Goal: Use online tool/utility

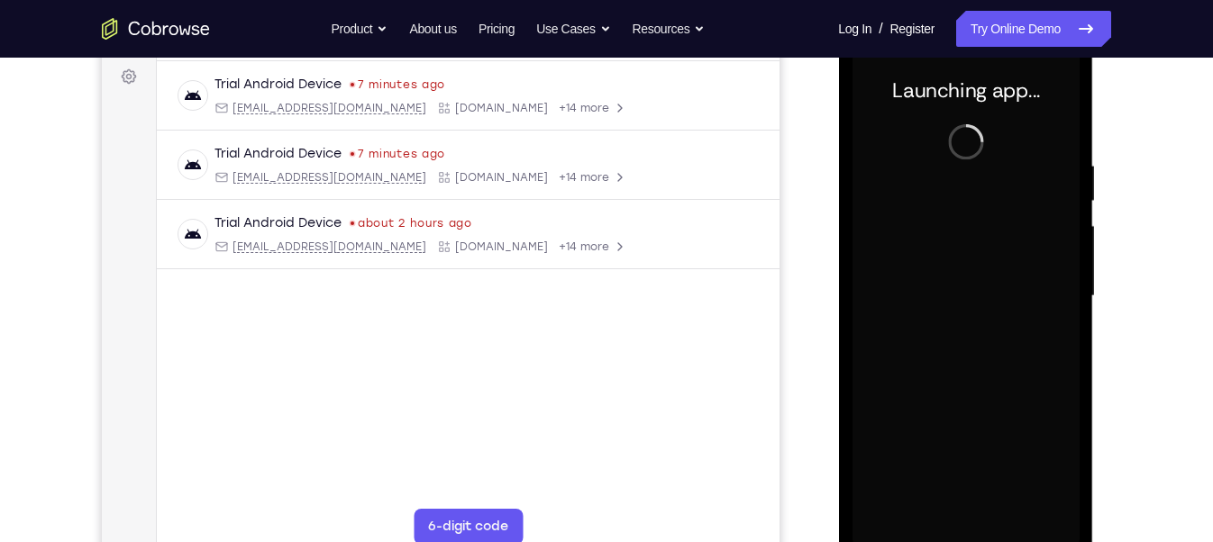
scroll to position [290, 0]
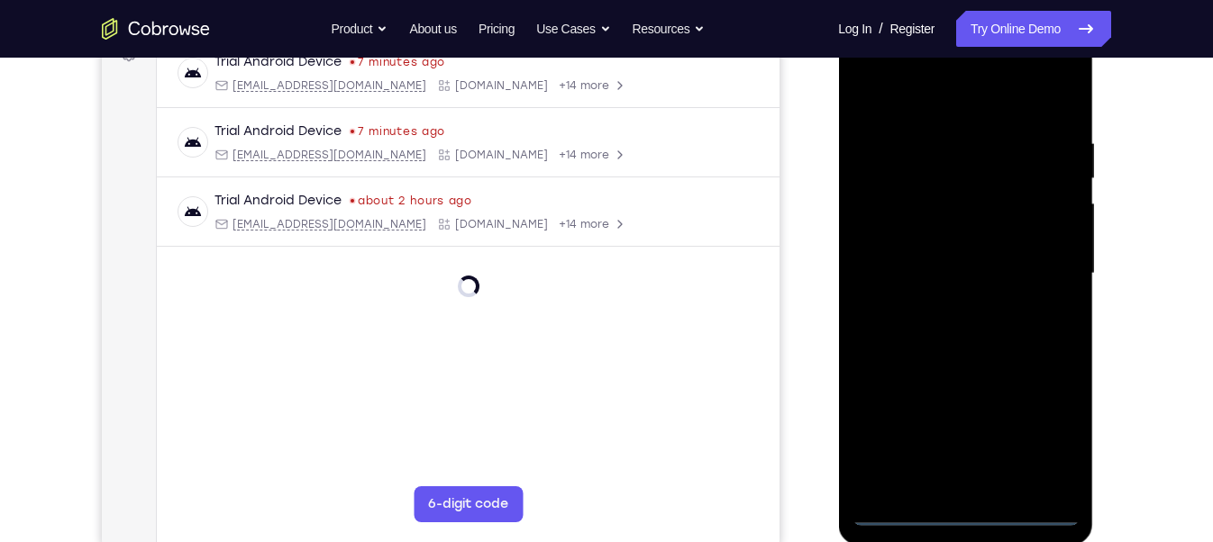
click at [968, 519] on div at bounding box center [964, 274] width 227 height 504
click at [1055, 446] on div at bounding box center [964, 274] width 227 height 504
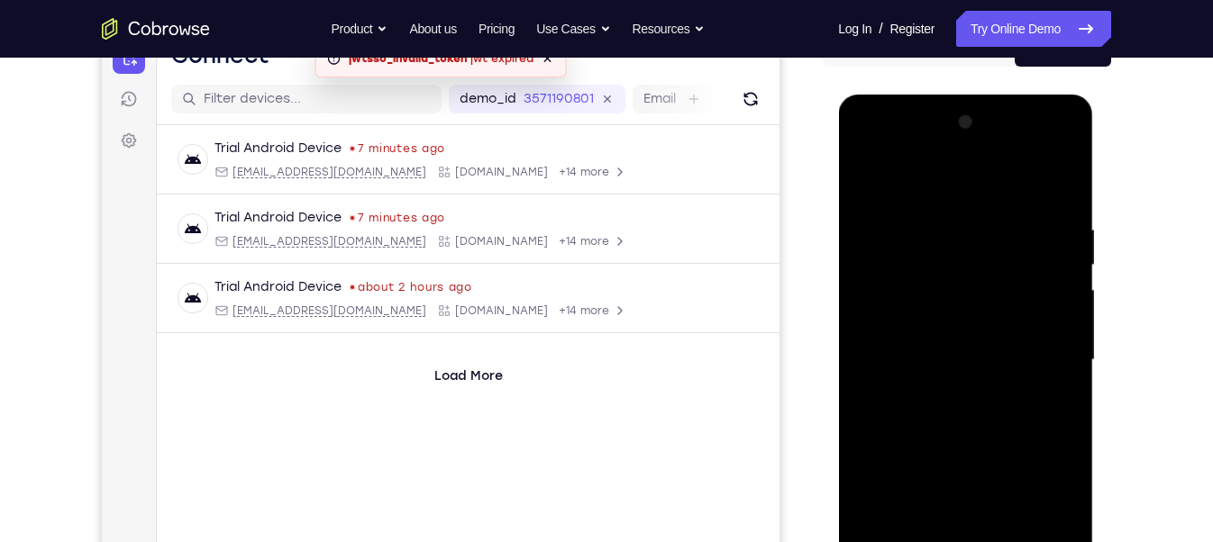
scroll to position [202, 0]
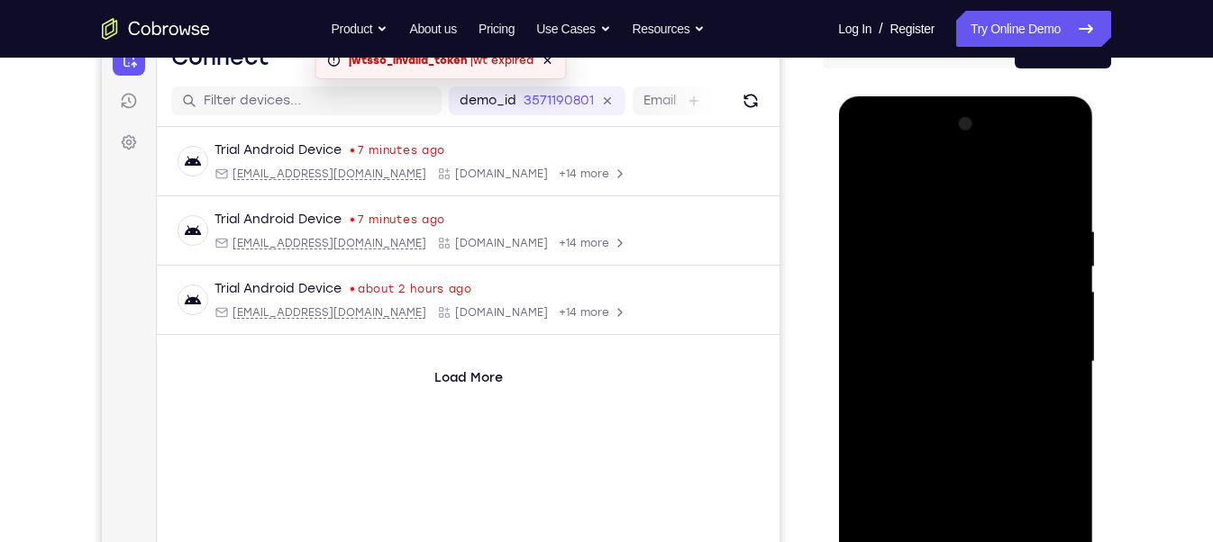
click at [867, 154] on div at bounding box center [964, 362] width 227 height 504
click at [1044, 366] on div at bounding box center [964, 362] width 227 height 504
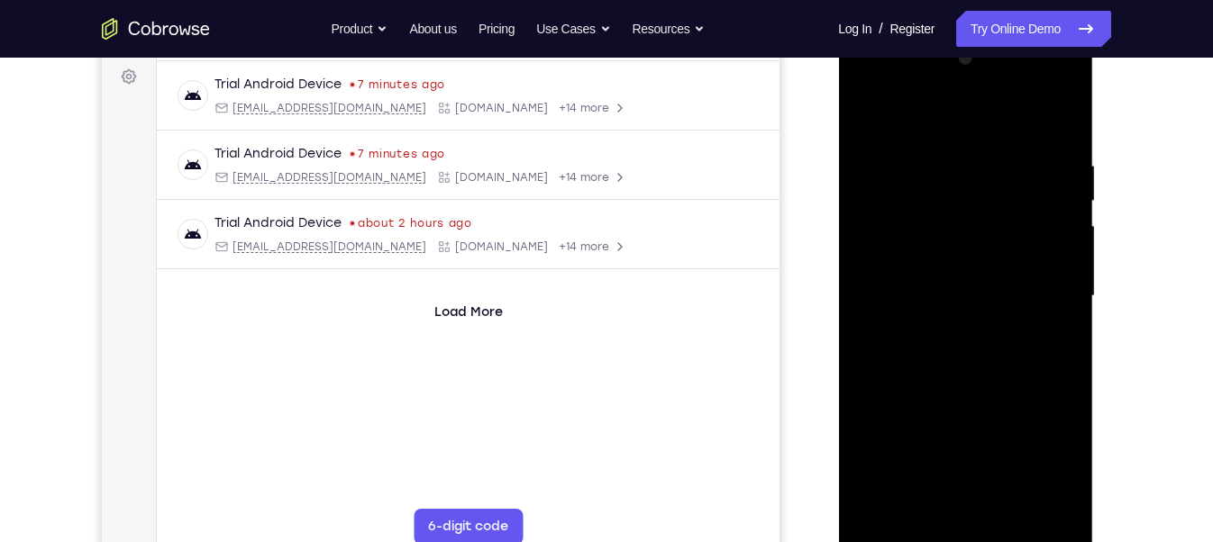
scroll to position [270, 0]
click at [942, 328] on div at bounding box center [964, 293] width 227 height 504
click at [967, 270] on div at bounding box center [964, 293] width 227 height 504
click at [948, 252] on div at bounding box center [964, 293] width 227 height 504
click at [959, 290] on div at bounding box center [964, 293] width 227 height 504
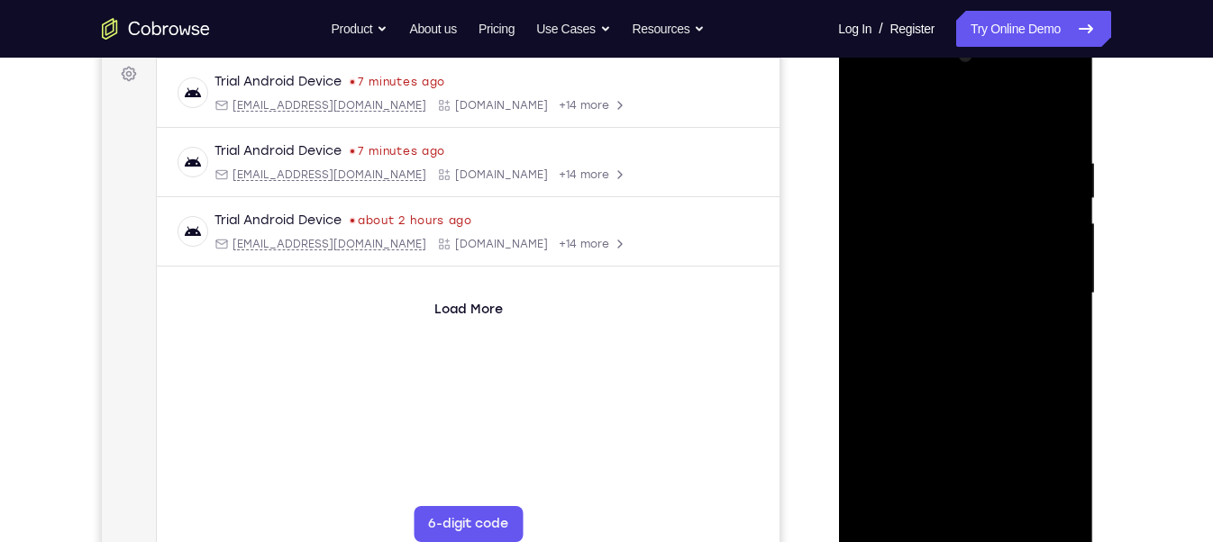
click at [1050, 199] on div at bounding box center [964, 293] width 227 height 504
click at [1014, 353] on div at bounding box center [964, 293] width 227 height 504
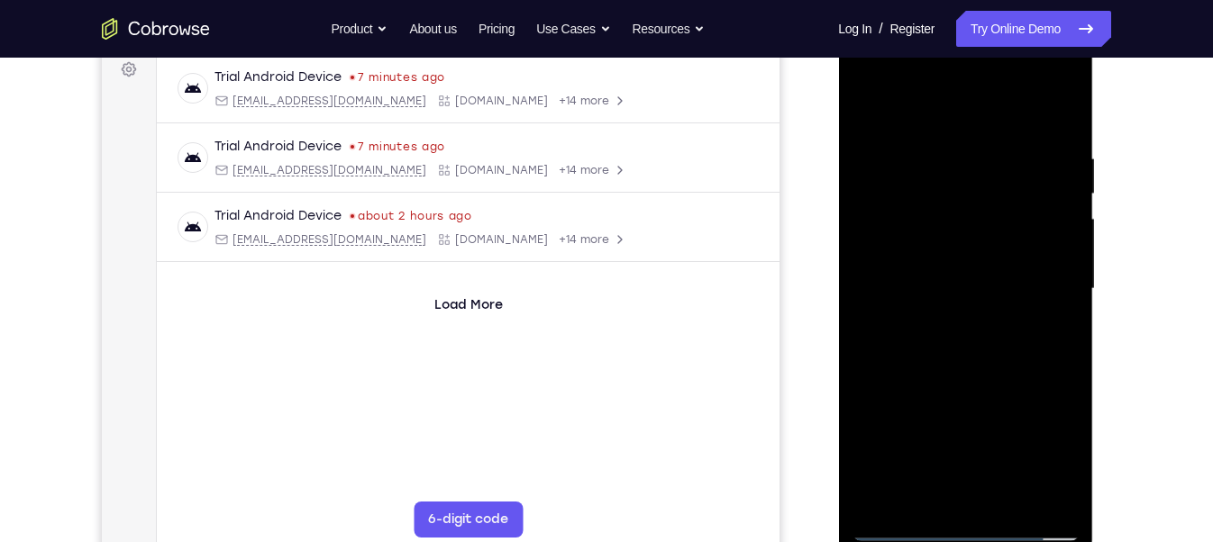
scroll to position [276, 0]
click at [1013, 367] on div at bounding box center [964, 288] width 227 height 504
click at [1015, 508] on div at bounding box center [964, 288] width 227 height 504
click at [982, 386] on div at bounding box center [964, 288] width 227 height 504
click at [1033, 267] on div at bounding box center [964, 288] width 227 height 504
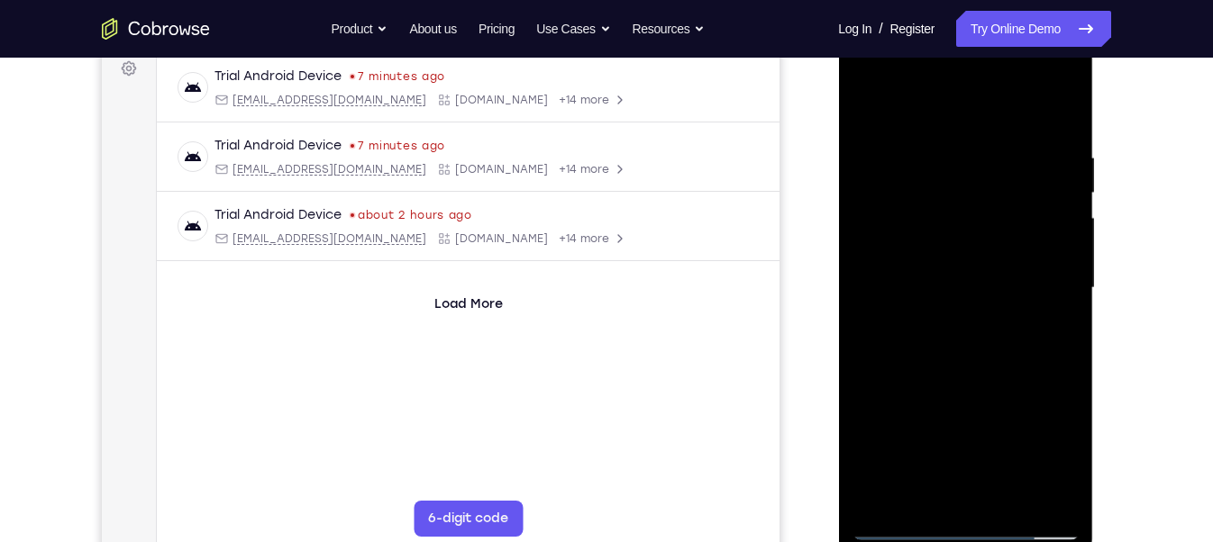
scroll to position [286, 0]
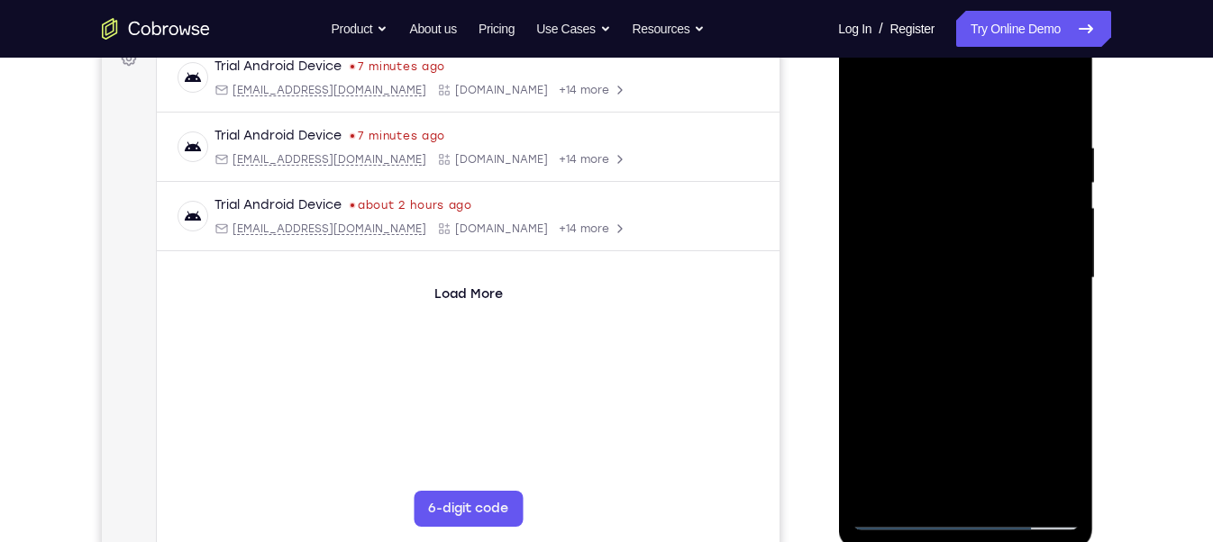
click at [948, 477] on div at bounding box center [964, 278] width 227 height 504
click at [1058, 328] on div at bounding box center [964, 278] width 227 height 504
click at [1046, 318] on div at bounding box center [964, 278] width 227 height 504
click at [1050, 323] on div at bounding box center [964, 278] width 227 height 504
click at [944, 289] on div at bounding box center [964, 278] width 227 height 504
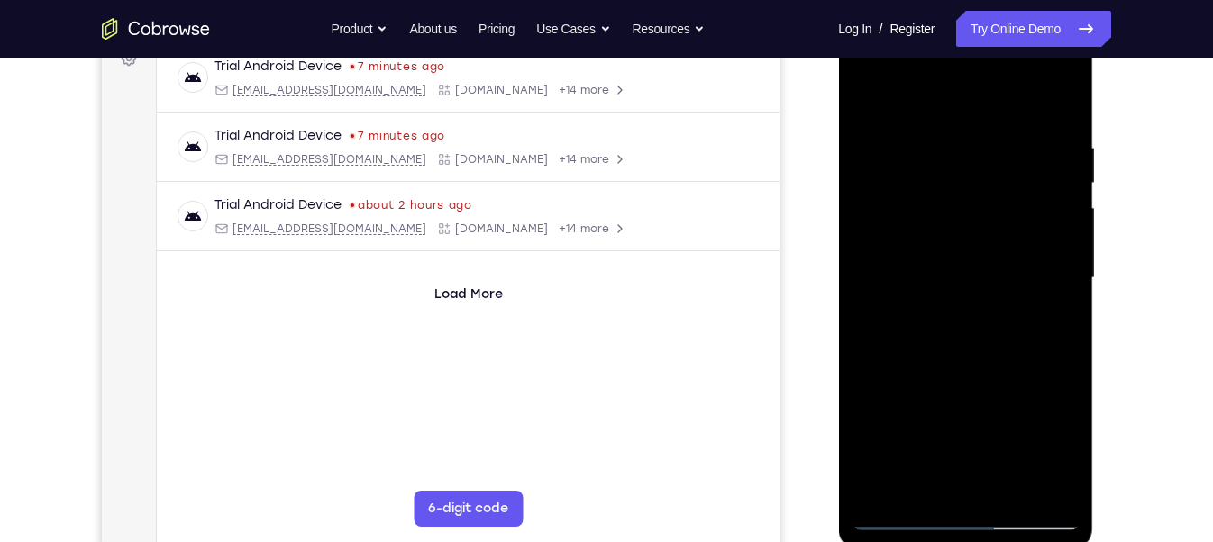
click at [974, 448] on div at bounding box center [964, 278] width 227 height 504
click at [934, 421] on div at bounding box center [964, 278] width 227 height 504
click at [977, 430] on div at bounding box center [964, 278] width 227 height 504
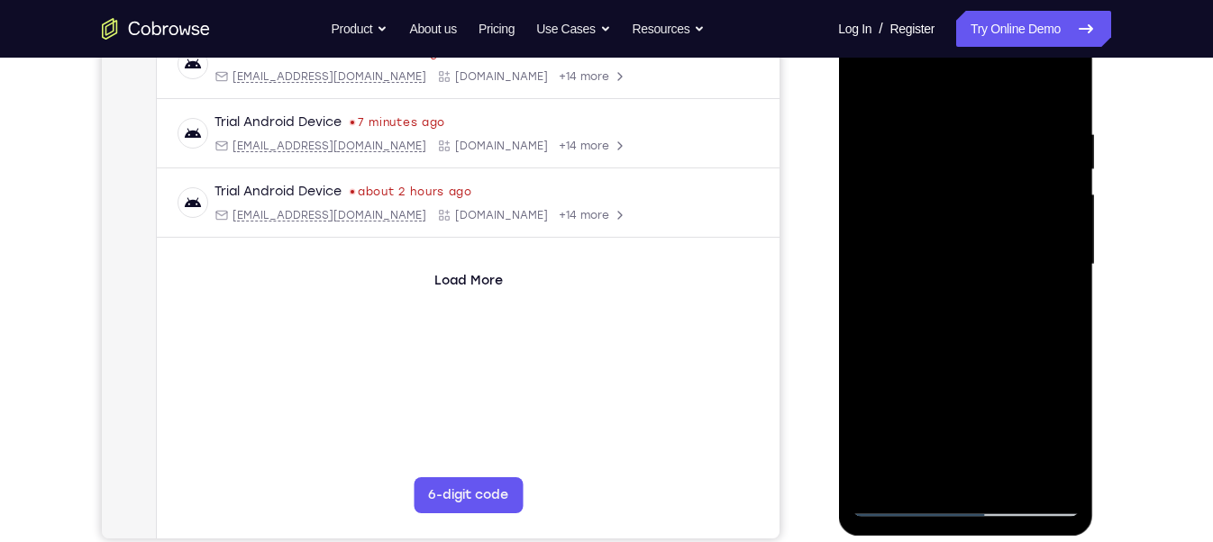
scroll to position [287, 0]
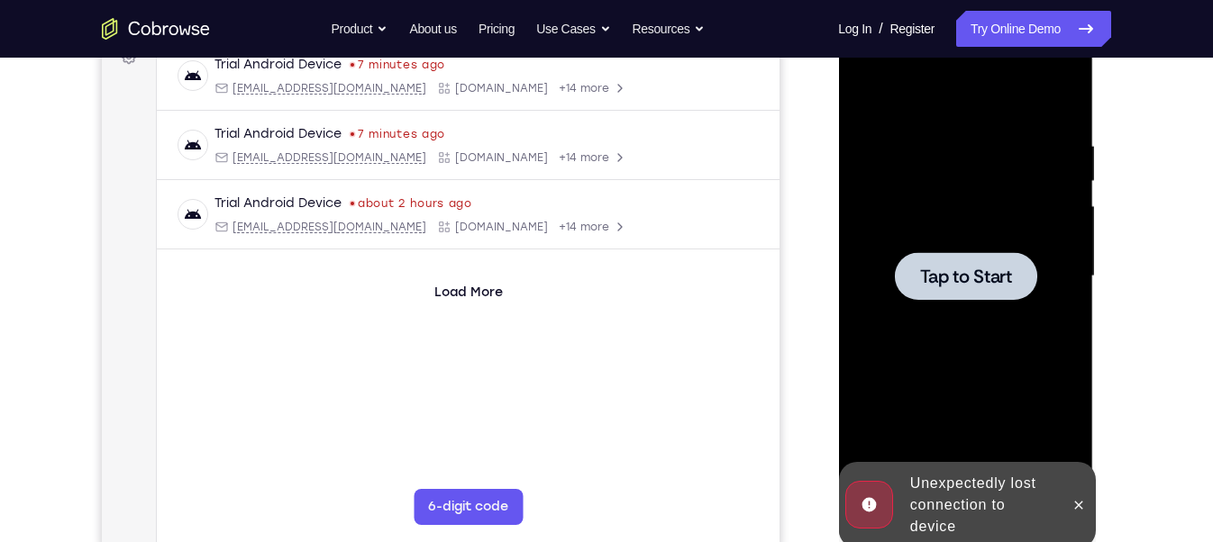
click at [955, 300] on div at bounding box center [964, 276] width 227 height 504
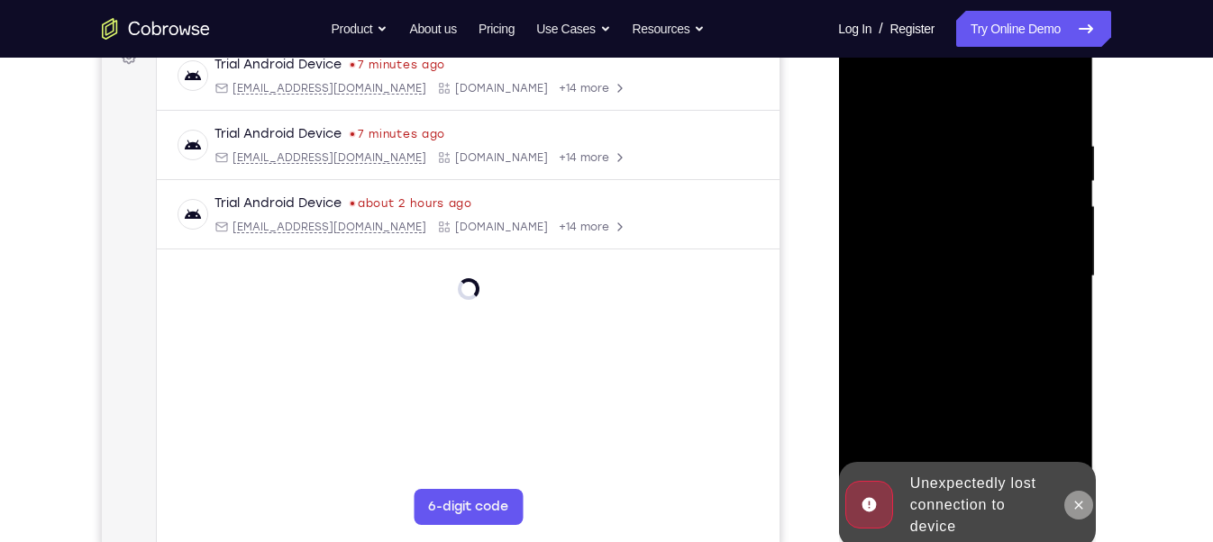
click at [1087, 507] on button at bounding box center [1077, 505] width 29 height 29
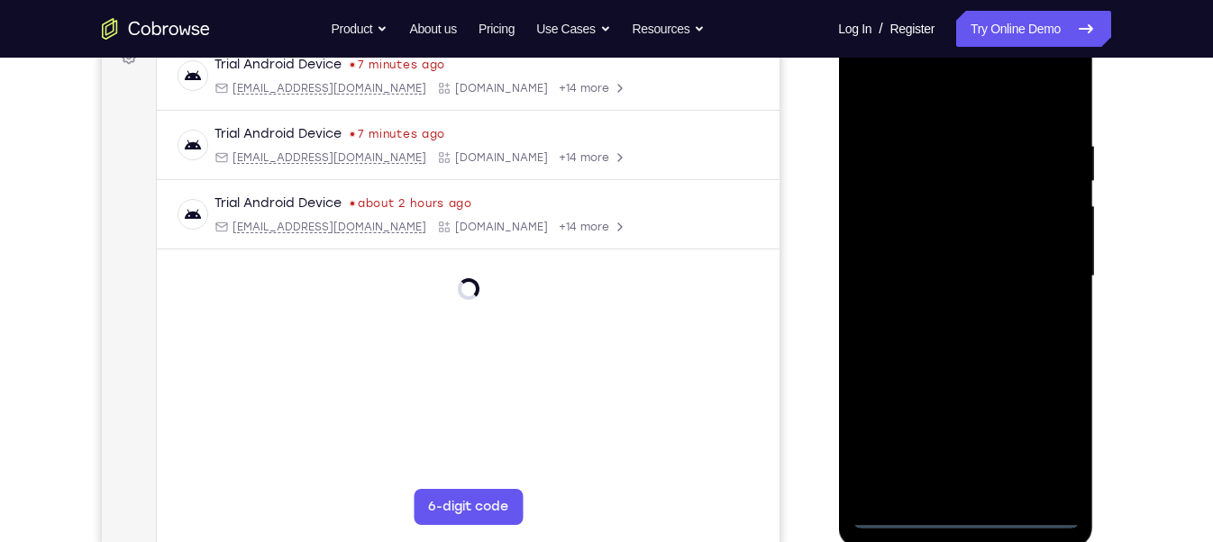
click at [969, 524] on div at bounding box center [964, 276] width 227 height 504
click at [1041, 451] on div at bounding box center [964, 276] width 227 height 504
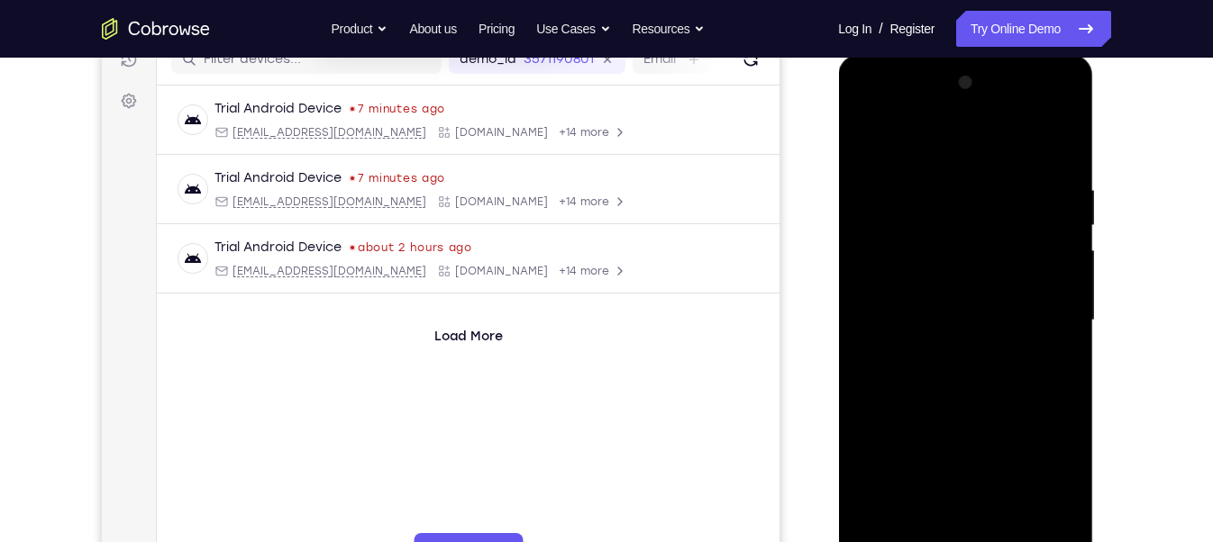
click at [876, 113] on div at bounding box center [964, 320] width 227 height 504
click at [1047, 315] on div at bounding box center [964, 320] width 227 height 504
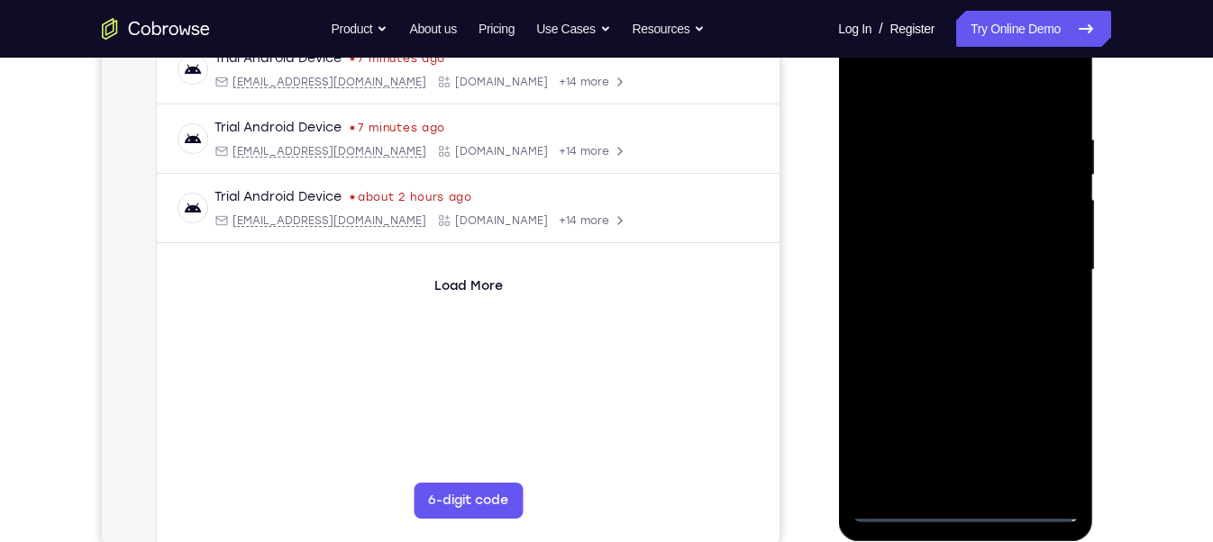
scroll to position [297, 0]
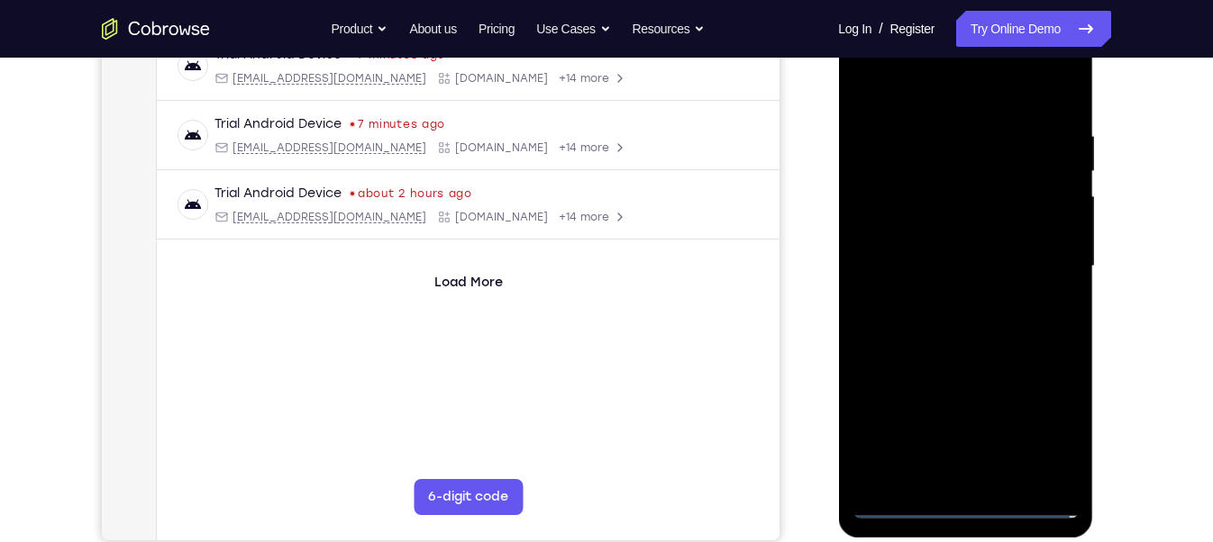
click at [982, 477] on div at bounding box center [964, 266] width 227 height 504
click at [941, 261] on div at bounding box center [964, 266] width 227 height 504
click at [951, 241] on div at bounding box center [964, 266] width 227 height 504
click at [949, 257] on div at bounding box center [964, 266] width 227 height 504
click at [974, 323] on div at bounding box center [964, 266] width 227 height 504
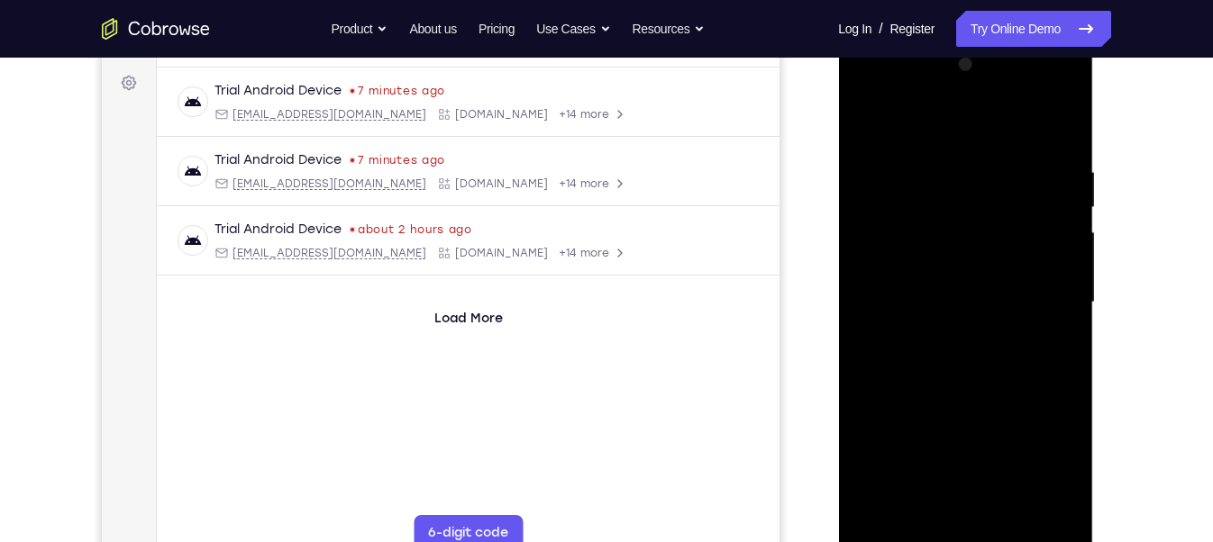
scroll to position [259, 0]
click at [972, 349] on div at bounding box center [964, 304] width 227 height 504
click at [975, 364] on div at bounding box center [964, 304] width 227 height 504
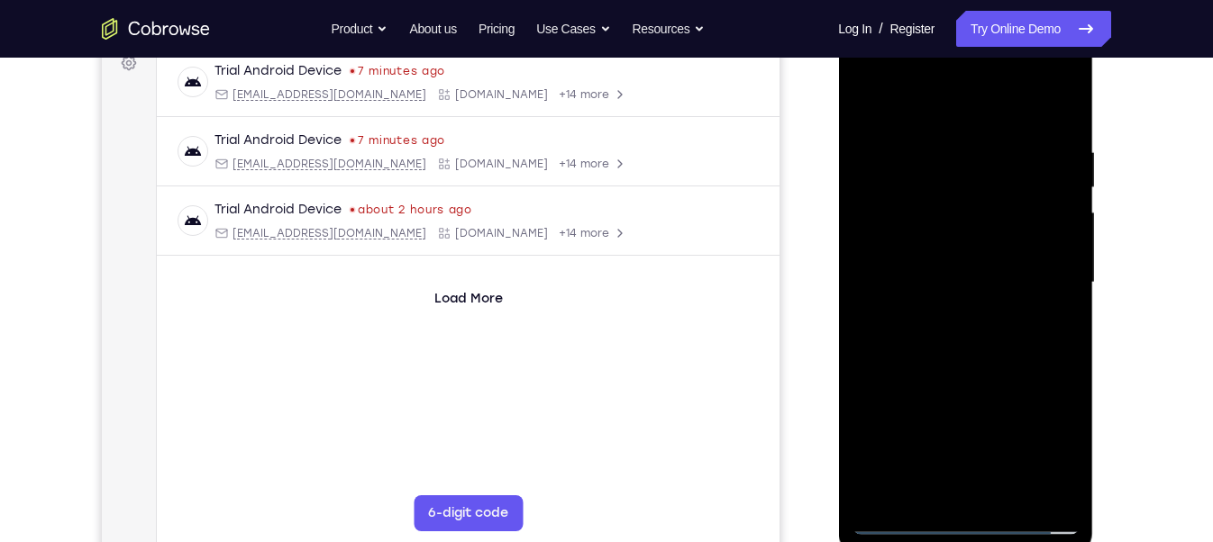
scroll to position [286, 0]
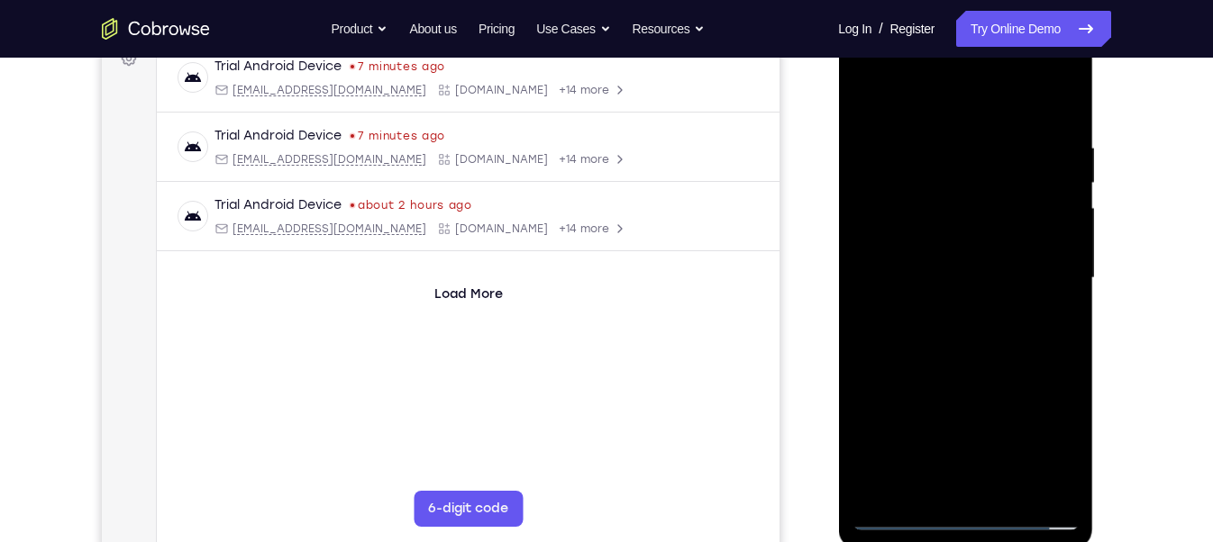
click at [1004, 490] on div at bounding box center [964, 278] width 227 height 504
click at [986, 369] on div at bounding box center [964, 278] width 227 height 504
click at [1010, 496] on div at bounding box center [964, 278] width 227 height 504
click at [980, 370] on div at bounding box center [964, 278] width 227 height 504
click at [974, 247] on div at bounding box center [964, 278] width 227 height 504
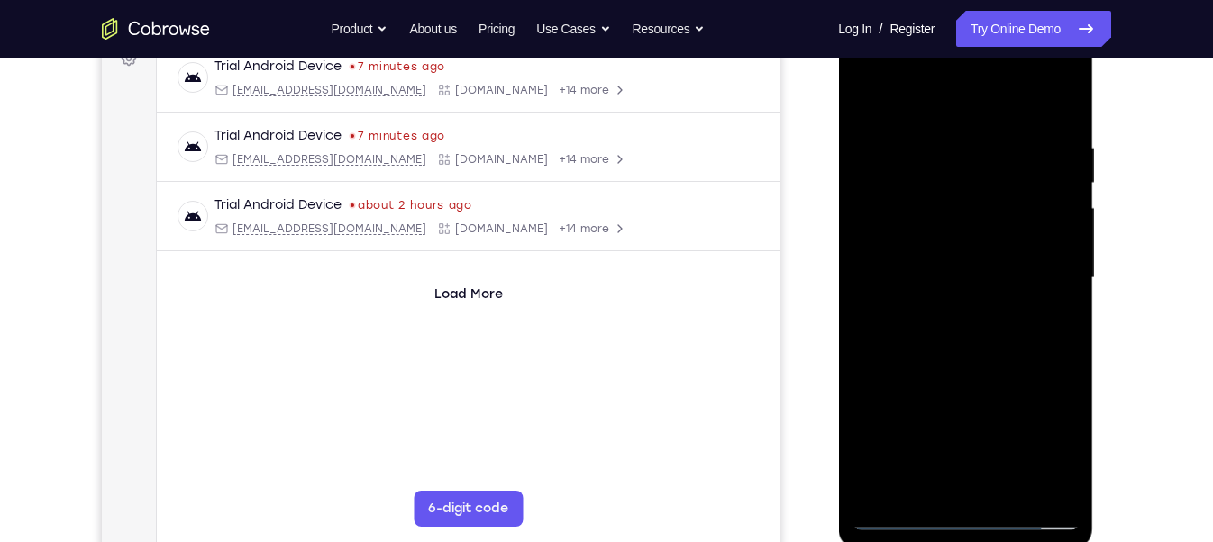
click at [946, 450] on div at bounding box center [964, 278] width 227 height 504
click at [988, 447] on div at bounding box center [964, 278] width 227 height 504
click at [980, 447] on div at bounding box center [964, 278] width 227 height 504
click at [1054, 315] on div at bounding box center [964, 278] width 227 height 504
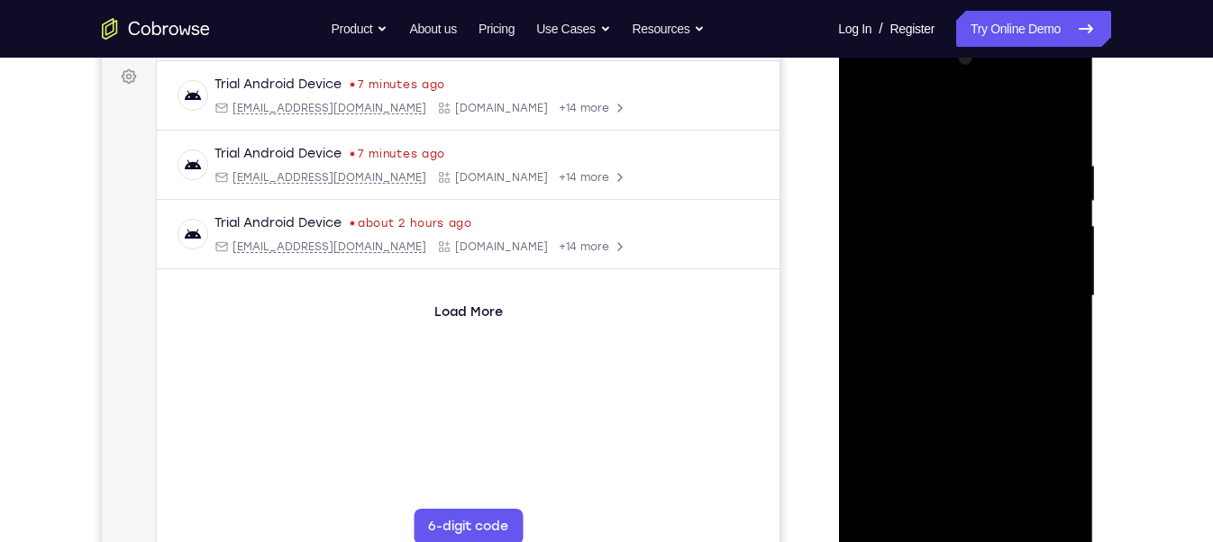
scroll to position [262, 0]
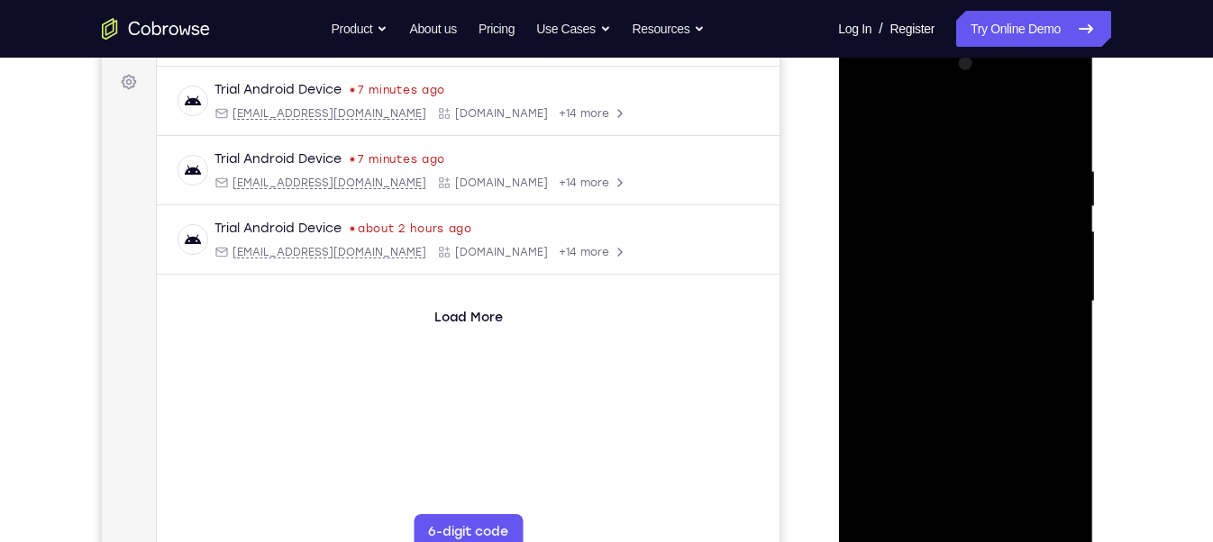
click at [937, 186] on div at bounding box center [964, 302] width 227 height 504
click at [975, 349] on div at bounding box center [964, 302] width 227 height 504
click at [1050, 348] on div at bounding box center [964, 302] width 227 height 504
click at [921, 238] on div at bounding box center [964, 302] width 227 height 504
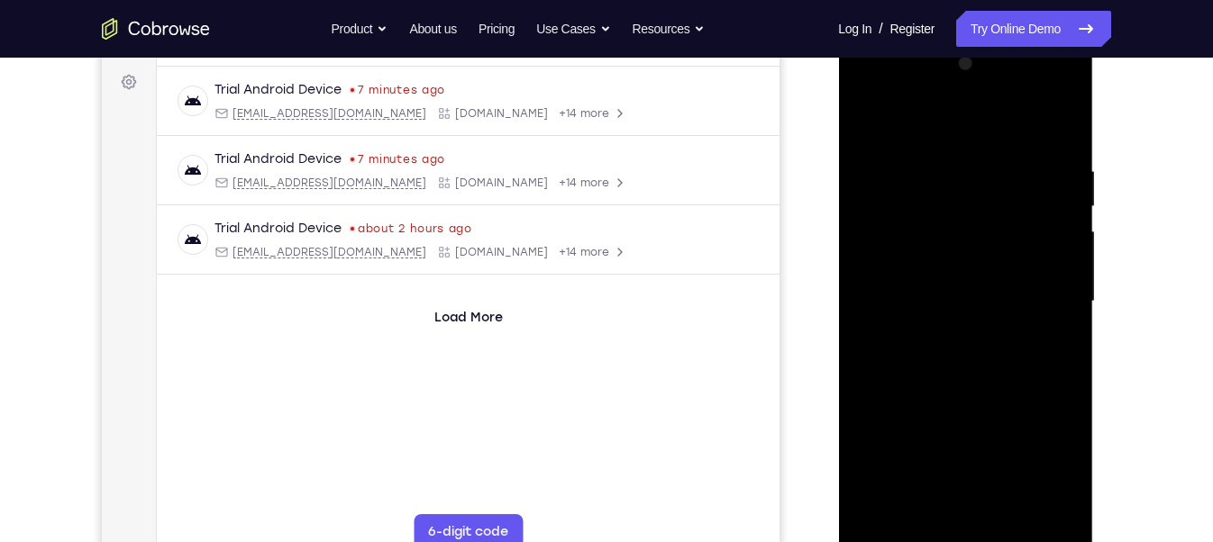
click at [921, 238] on div at bounding box center [964, 302] width 227 height 504
click at [923, 395] on div at bounding box center [964, 302] width 227 height 504
click at [926, 420] on div at bounding box center [964, 302] width 227 height 504
click at [955, 452] on div at bounding box center [964, 302] width 227 height 504
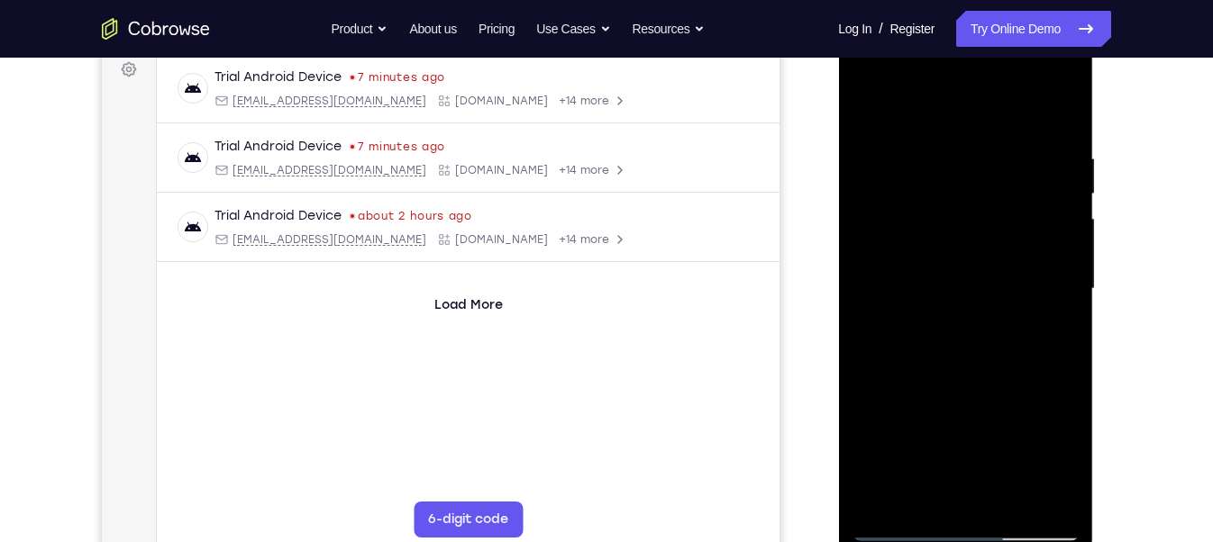
scroll to position [277, 0]
click at [994, 432] on div at bounding box center [964, 286] width 227 height 504
click at [1059, 457] on div at bounding box center [964, 286] width 227 height 504
click at [1052, 338] on div at bounding box center [964, 286] width 227 height 504
click at [863, 106] on div at bounding box center [964, 286] width 227 height 504
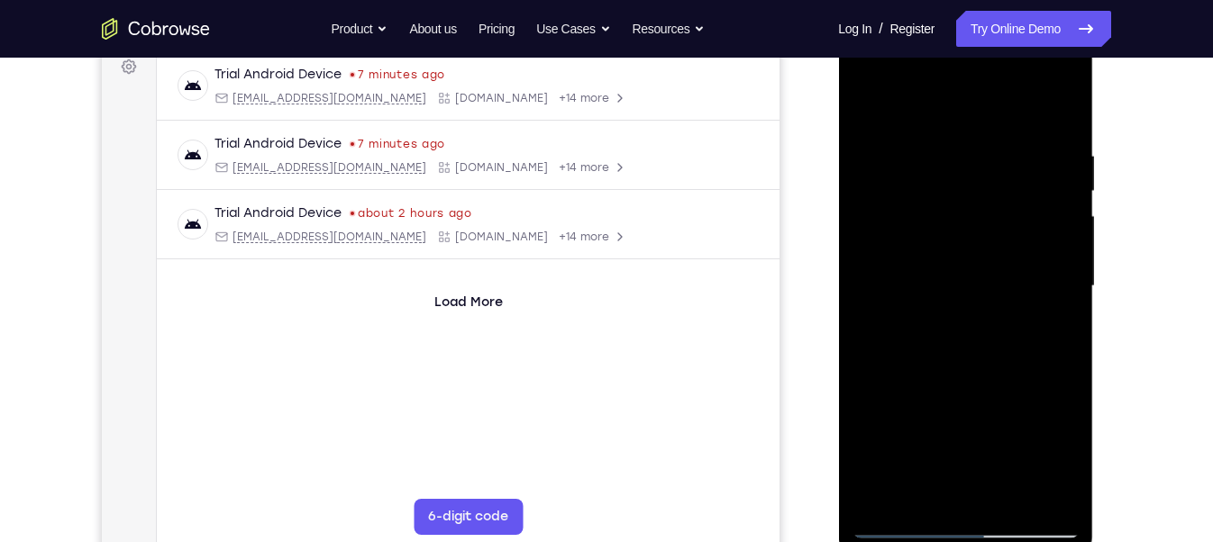
click at [863, 106] on div at bounding box center [964, 286] width 227 height 504
click at [945, 164] on div at bounding box center [964, 286] width 227 height 504
click at [1034, 488] on div at bounding box center [964, 286] width 227 height 504
click at [1059, 114] on div at bounding box center [964, 286] width 227 height 504
click at [982, 372] on div at bounding box center [964, 286] width 227 height 504
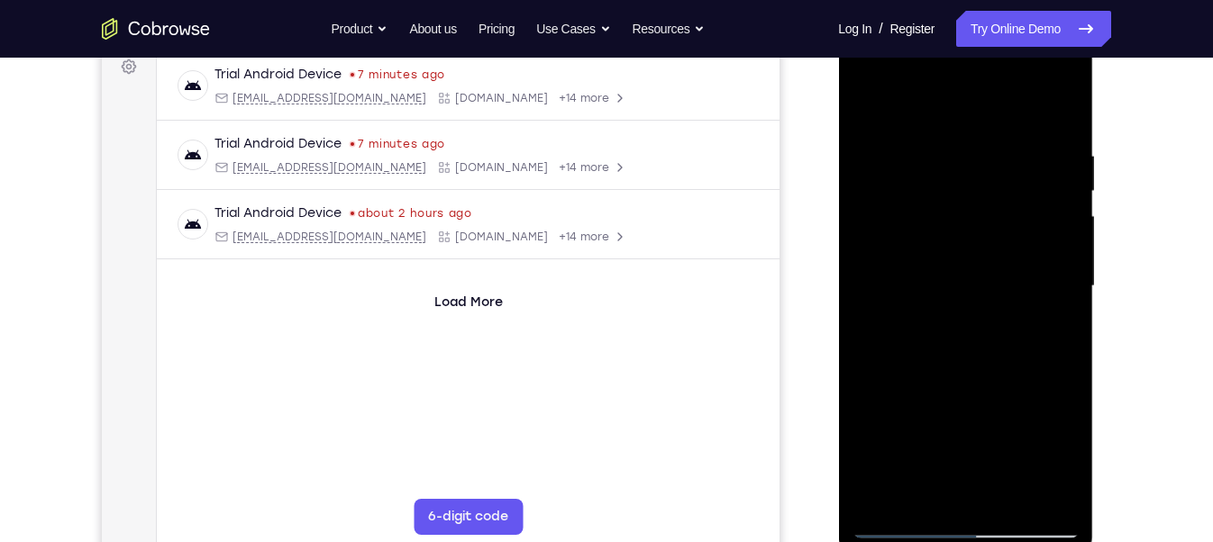
click at [982, 372] on div at bounding box center [964, 286] width 227 height 504
drag, startPoint x: 982, startPoint y: 372, endPoint x: 941, endPoint y: 295, distance: 87.1
click at [941, 295] on div at bounding box center [964, 286] width 227 height 504
click at [1010, 498] on div at bounding box center [964, 286] width 227 height 504
click at [913, 252] on div at bounding box center [964, 286] width 227 height 504
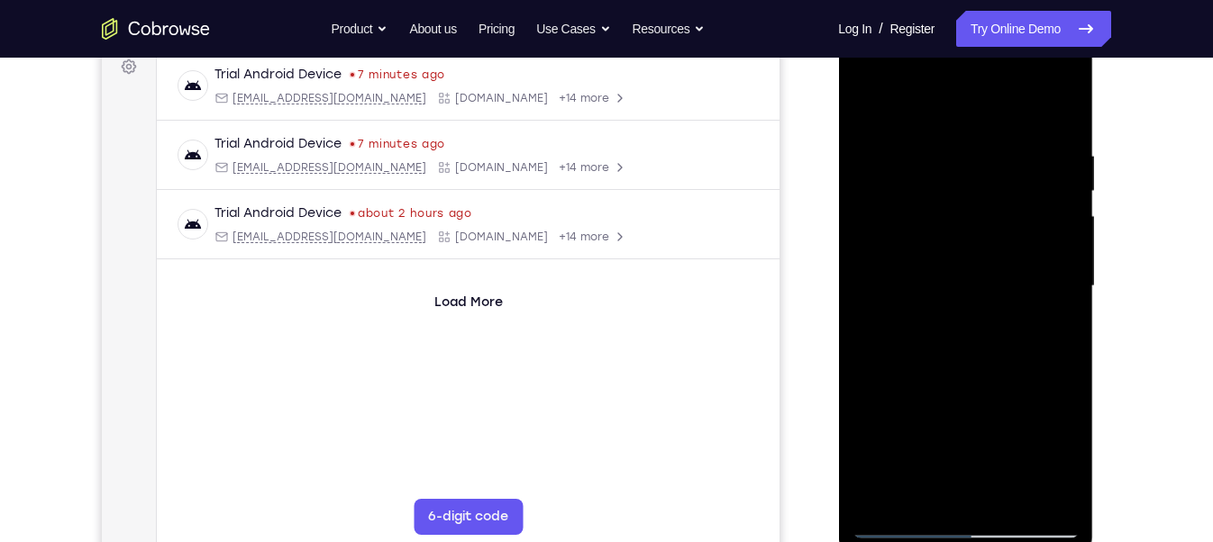
click at [915, 457] on div at bounding box center [964, 286] width 227 height 504
click at [870, 110] on div at bounding box center [964, 286] width 227 height 504
drag, startPoint x: 949, startPoint y: 329, endPoint x: 957, endPoint y: 277, distance: 52.0
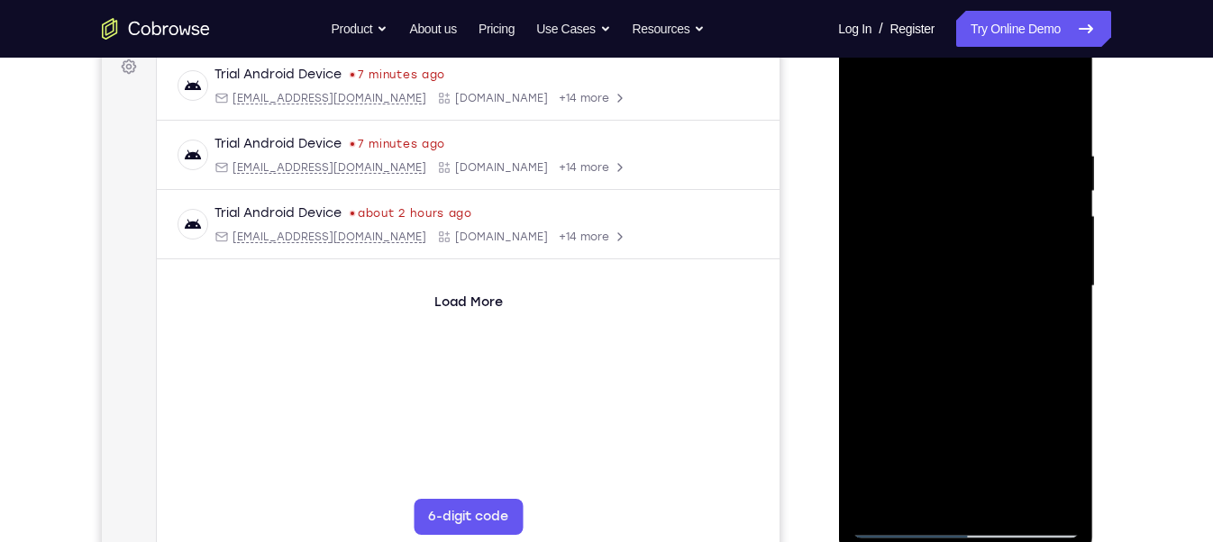
click at [957, 277] on div at bounding box center [964, 286] width 227 height 504
click at [869, 243] on div at bounding box center [964, 286] width 227 height 504
click at [894, 244] on div at bounding box center [964, 286] width 227 height 504
click at [937, 447] on div at bounding box center [964, 286] width 227 height 504
click at [923, 490] on div at bounding box center [964, 286] width 227 height 504
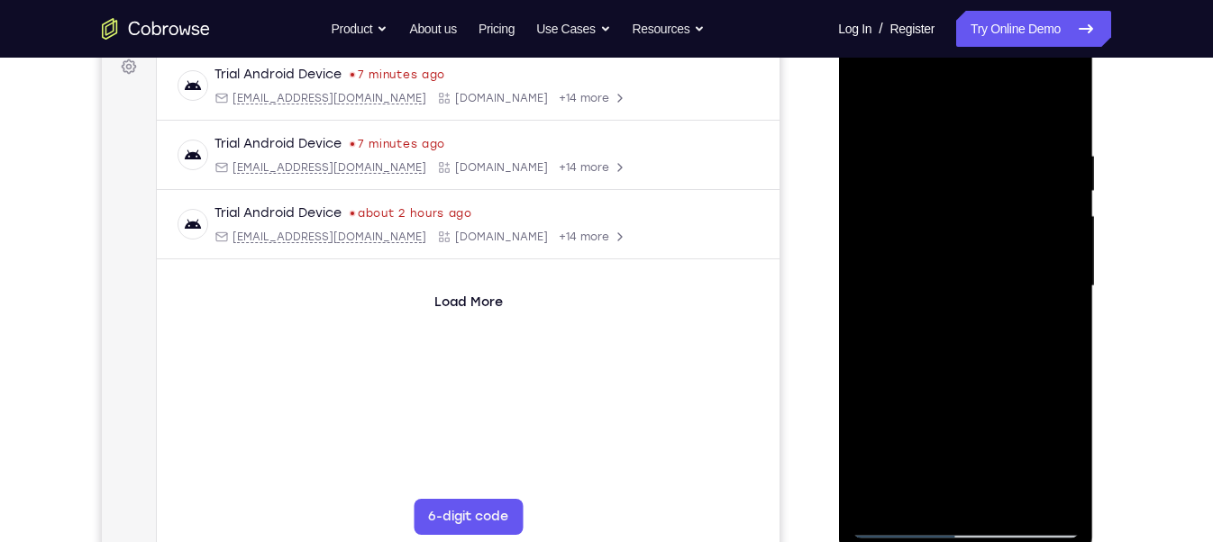
click at [958, 411] on div at bounding box center [964, 286] width 227 height 504
click at [1063, 267] on div at bounding box center [964, 286] width 227 height 504
click at [871, 101] on div at bounding box center [964, 286] width 227 height 504
drag, startPoint x: 972, startPoint y: 177, endPoint x: 945, endPoint y: 365, distance: 190.2
click at [945, 365] on div at bounding box center [964, 286] width 227 height 504
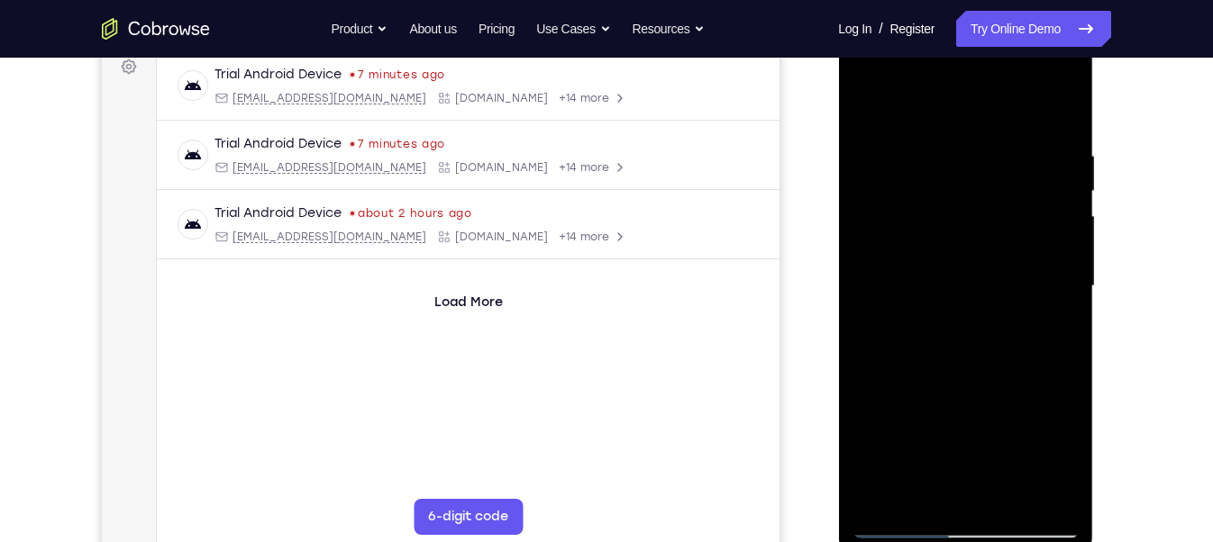
click at [1015, 490] on div at bounding box center [964, 286] width 227 height 504
click at [926, 258] on div at bounding box center [964, 286] width 227 height 504
click at [995, 453] on div at bounding box center [964, 286] width 227 height 504
click at [1048, 450] on div at bounding box center [964, 286] width 227 height 504
click at [1051, 336] on div at bounding box center [964, 286] width 227 height 504
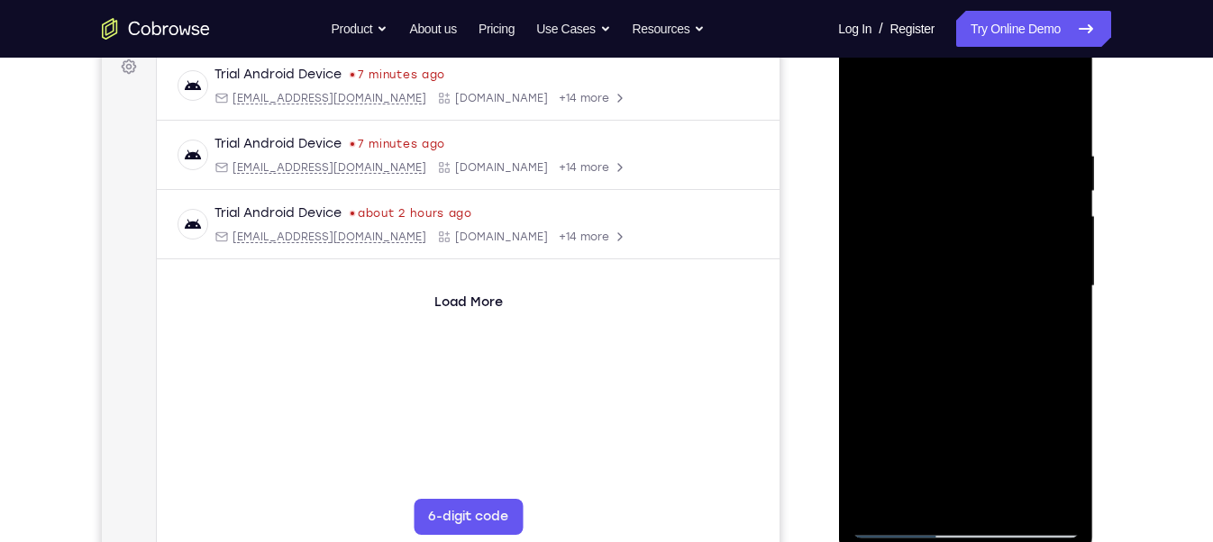
click at [870, 106] on div at bounding box center [964, 286] width 227 height 504
click at [996, 148] on div at bounding box center [964, 286] width 227 height 504
click at [1068, 114] on div at bounding box center [964, 286] width 227 height 504
click at [1012, 509] on div at bounding box center [964, 286] width 227 height 504
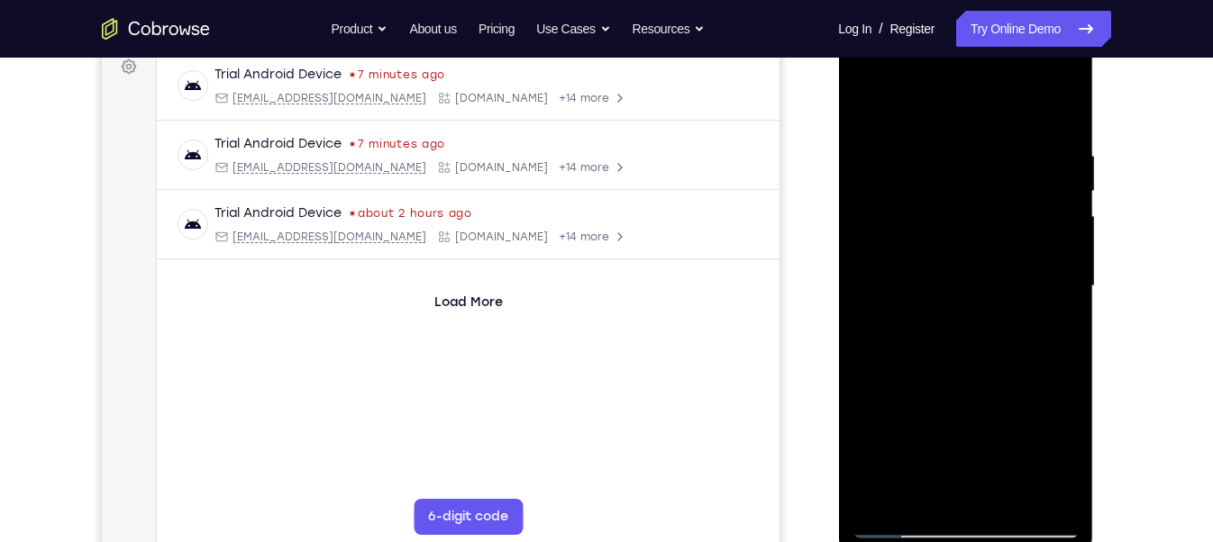
click at [948, 254] on div at bounding box center [964, 286] width 227 height 504
click at [923, 493] on div at bounding box center [964, 286] width 227 height 504
click at [972, 454] on div at bounding box center [964, 286] width 227 height 504
click at [1054, 316] on div at bounding box center [964, 286] width 227 height 504
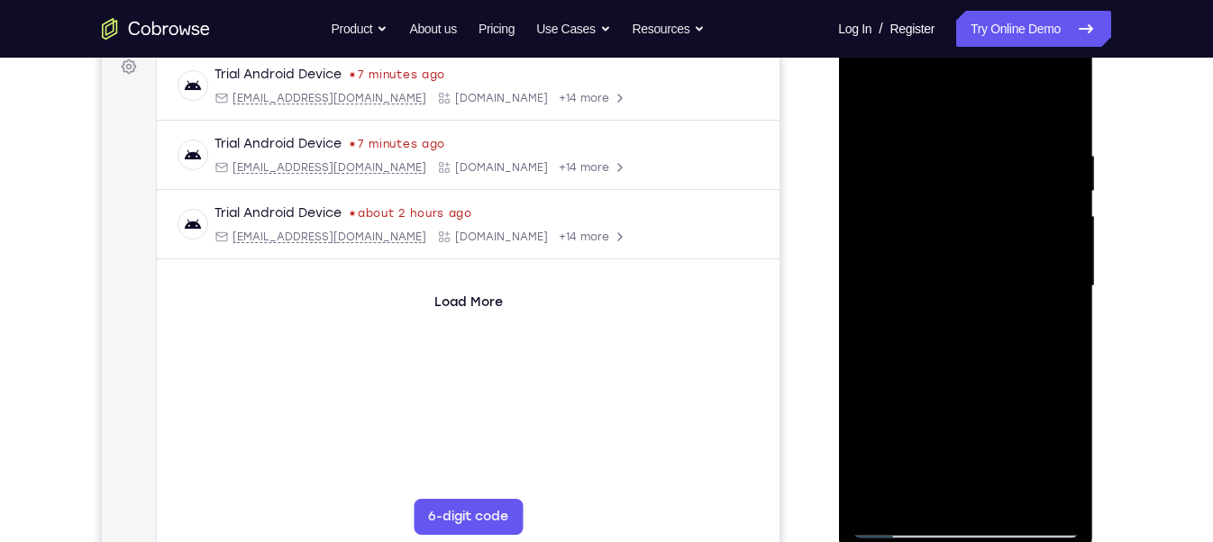
click at [864, 110] on div at bounding box center [964, 286] width 227 height 504
drag, startPoint x: 1011, startPoint y: 192, endPoint x: 1021, endPoint y: 437, distance: 245.2
click at [1021, 437] on div at bounding box center [964, 286] width 227 height 504
click at [1068, 100] on div at bounding box center [964, 286] width 227 height 504
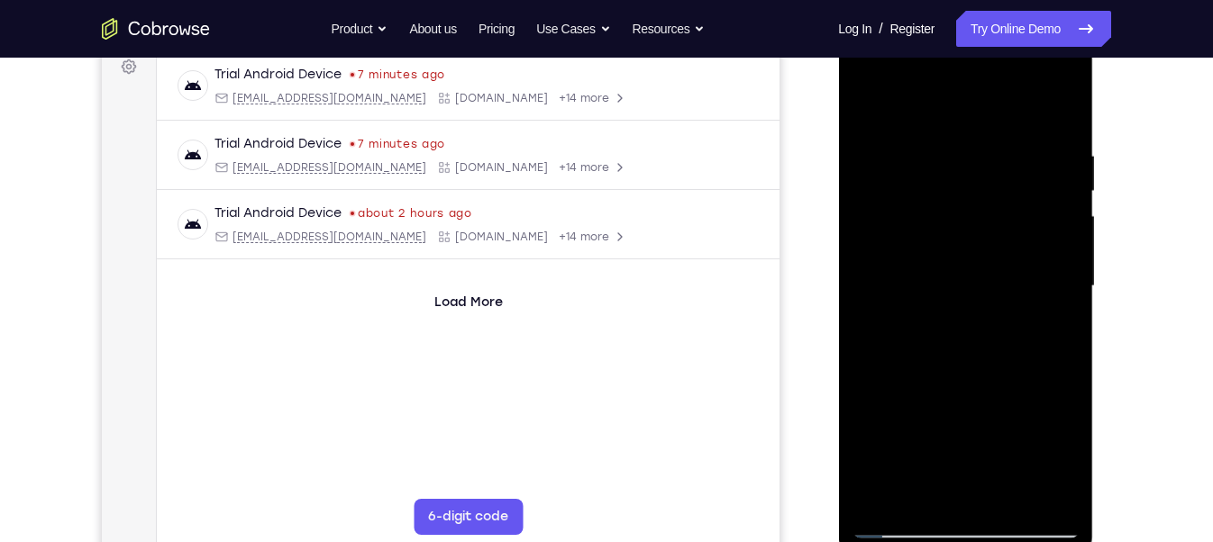
click at [984, 141] on div at bounding box center [964, 286] width 227 height 504
drag, startPoint x: 930, startPoint y: 390, endPoint x: 941, endPoint y: 274, distance: 116.7
click at [941, 274] on div at bounding box center [964, 286] width 227 height 504
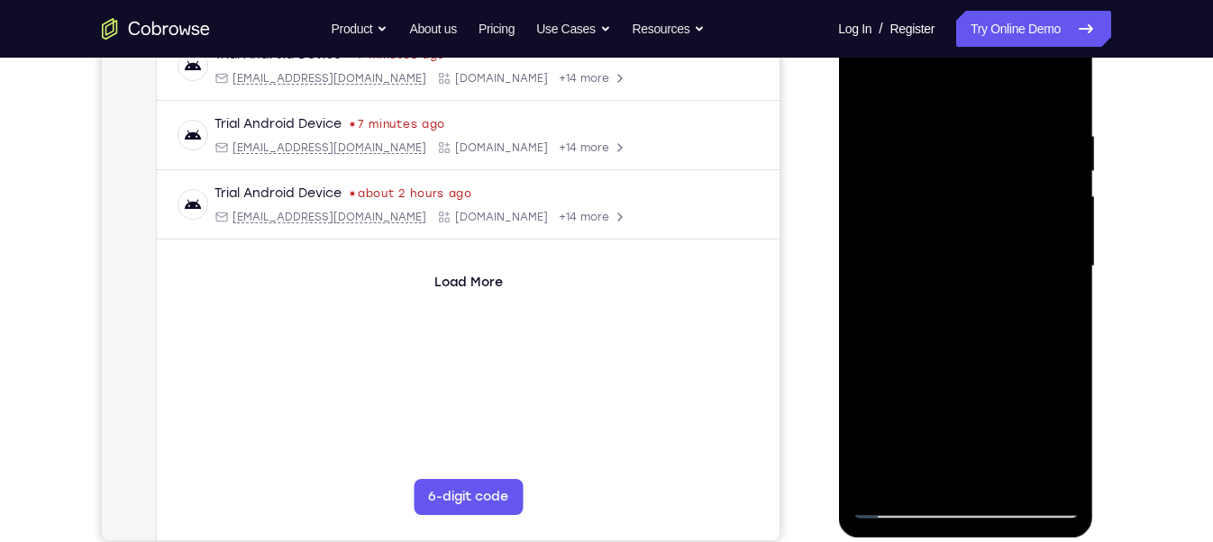
scroll to position [298, 0]
drag, startPoint x: 915, startPoint y: 382, endPoint x: 926, endPoint y: 249, distance: 133.8
click at [926, 249] on div at bounding box center [964, 266] width 227 height 504
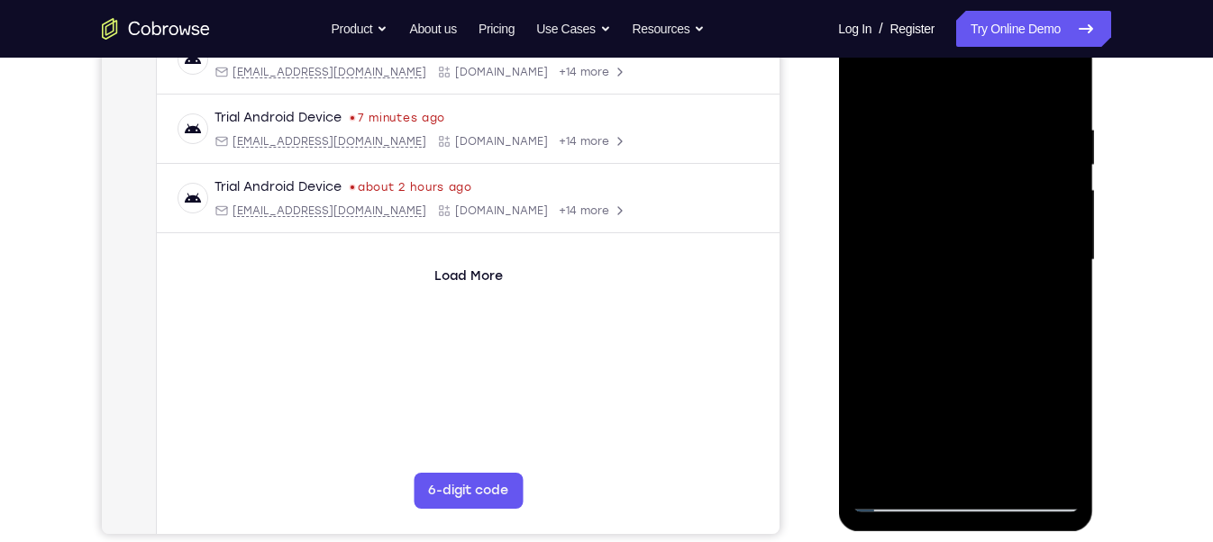
click at [882, 475] on div at bounding box center [964, 260] width 227 height 504
click at [1005, 472] on div at bounding box center [964, 260] width 227 height 504
click at [922, 238] on div at bounding box center [964, 260] width 227 height 504
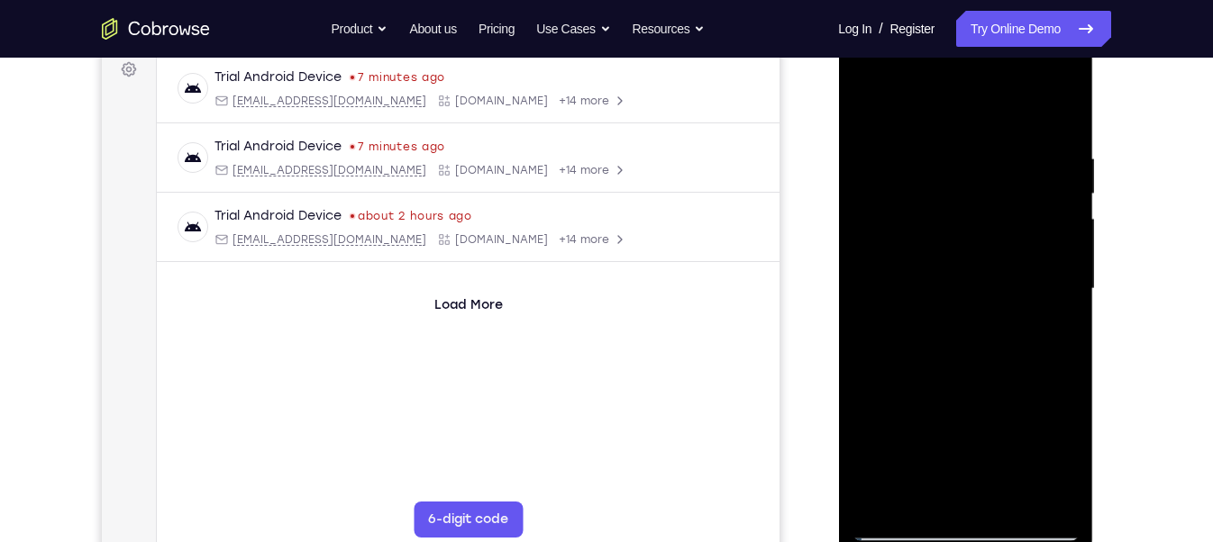
scroll to position [271, 0]
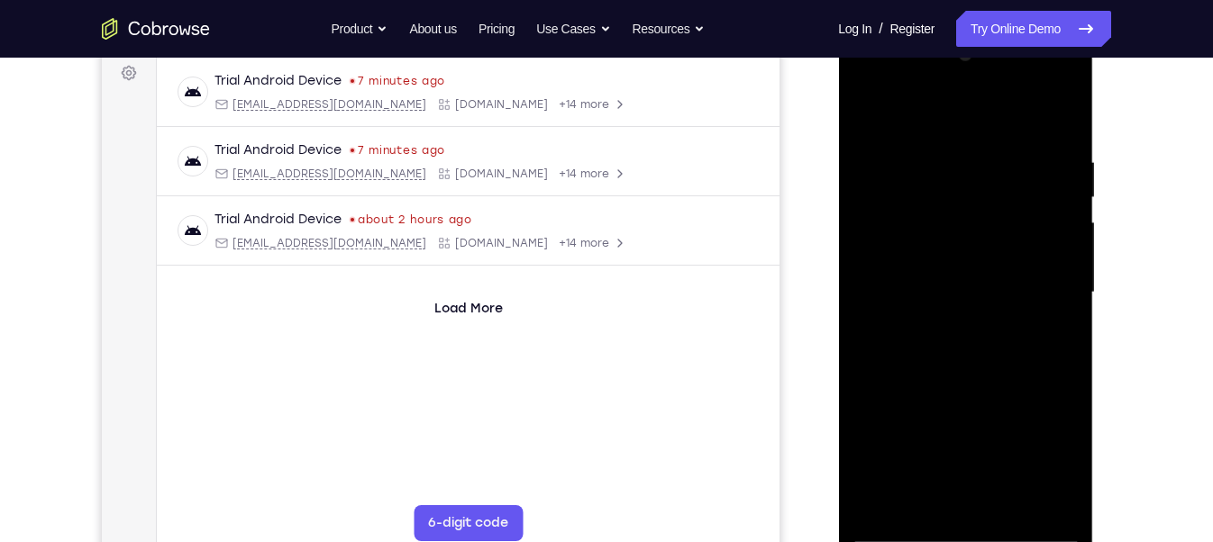
click at [873, 119] on div at bounding box center [964, 293] width 227 height 504
click at [1065, 191] on div at bounding box center [964, 293] width 227 height 504
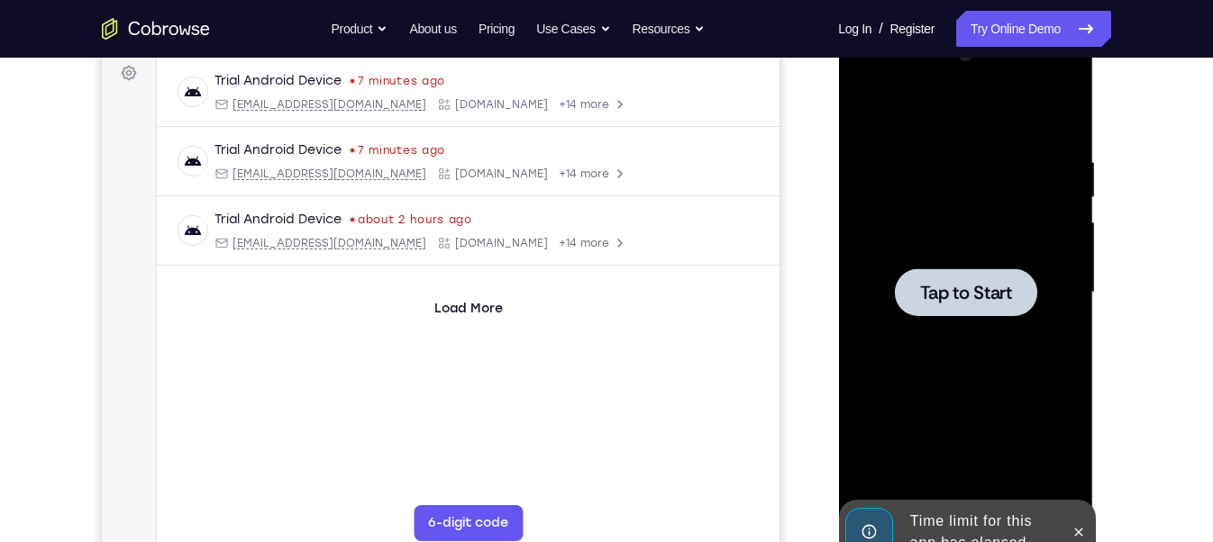
click at [1065, 27] on div "Tap to Start" at bounding box center [965, 27] width 255 height 0
